Goal: Understand process/instructions: Learn about a topic

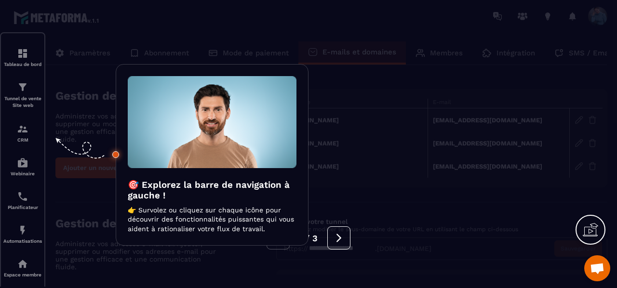
click at [416, 204] on div at bounding box center [308, 144] width 617 height 288
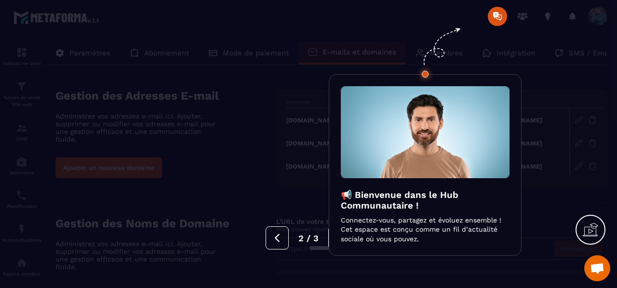
click at [547, 105] on div at bounding box center [308, 144] width 617 height 288
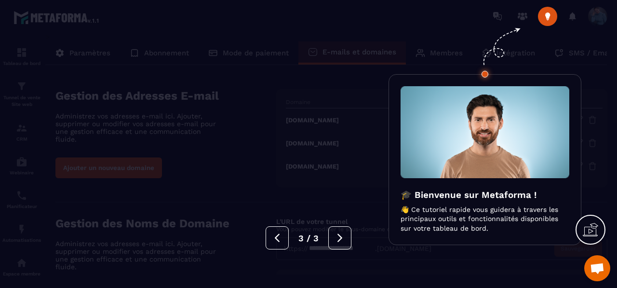
click at [579, 86] on div "🎓 Bienvenue sur Metaforma ! 👋 Ce tutoriel rapide vous guidera à travers les pri…" at bounding box center [484, 160] width 193 height 172
click at [598, 15] on div at bounding box center [308, 144] width 617 height 288
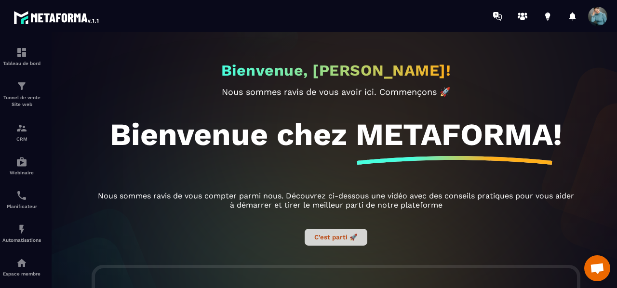
click at [325, 238] on button "C’est parti 🚀" at bounding box center [336, 237] width 63 height 17
